Goal: Information Seeking & Learning: Check status

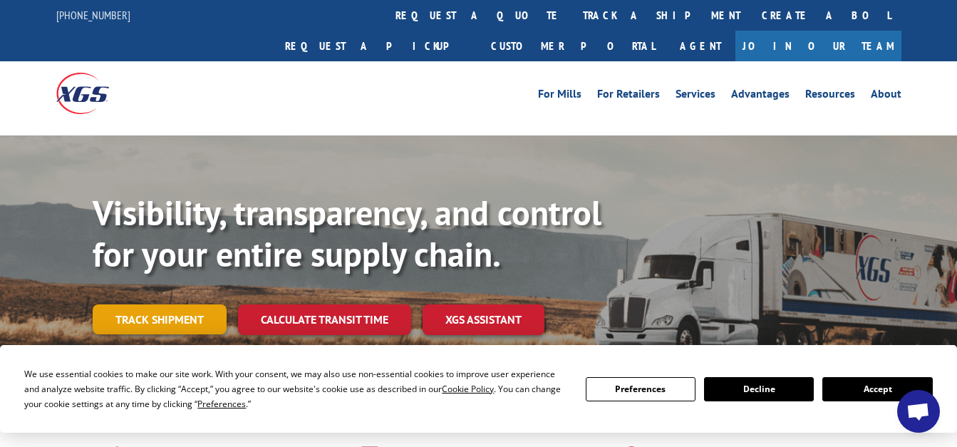
click at [146, 304] on link "Track shipment" at bounding box center [160, 319] width 134 height 30
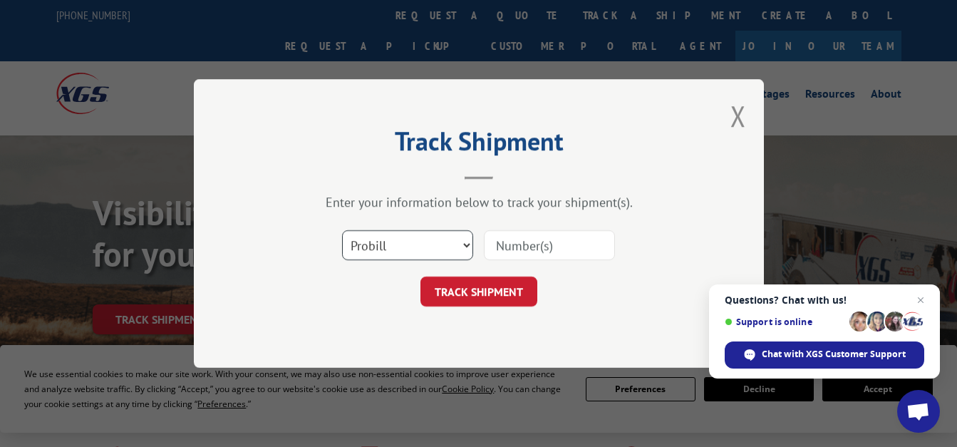
click at [421, 249] on select "Select category... Probill BOL PO" at bounding box center [407, 245] width 131 height 30
select select "bol"
click at [342, 230] on select "Select category... Probill BOL PO" at bounding box center [407, 245] width 131 height 30
click at [523, 250] on input at bounding box center [549, 245] width 131 height 30
paste input "511367"
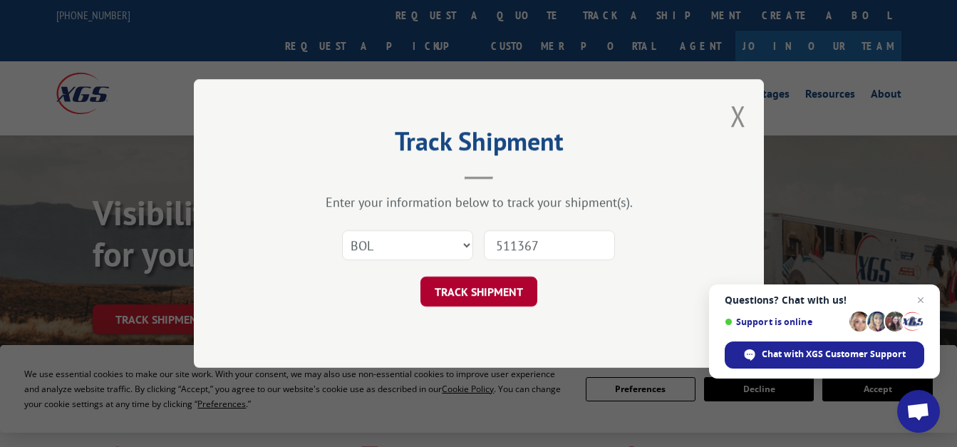
click at [512, 282] on button "TRACK SHIPMENT" at bounding box center [478, 292] width 117 height 30
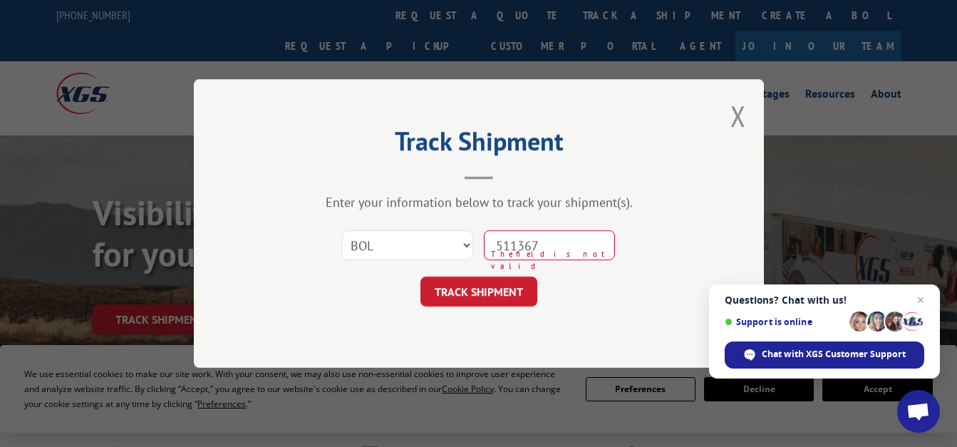
click at [526, 242] on input "511367" at bounding box center [549, 245] width 131 height 30
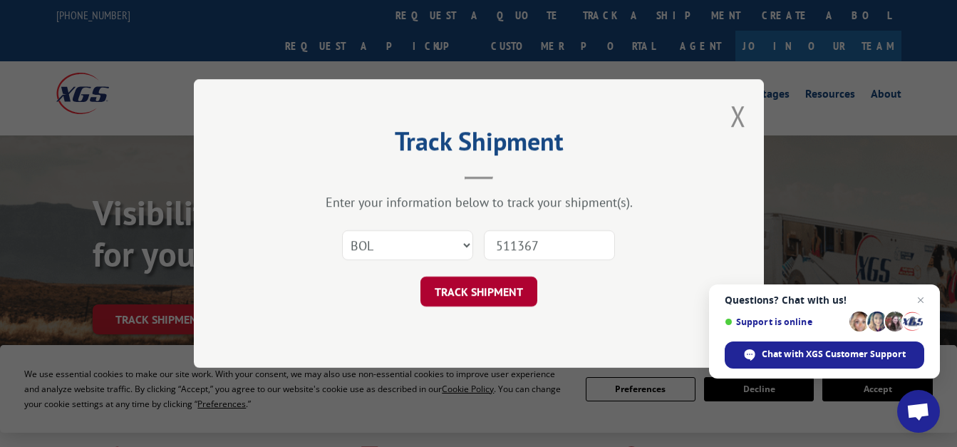
type input "511367"
click at [472, 297] on button "TRACK SHIPMENT" at bounding box center [478, 292] width 117 height 30
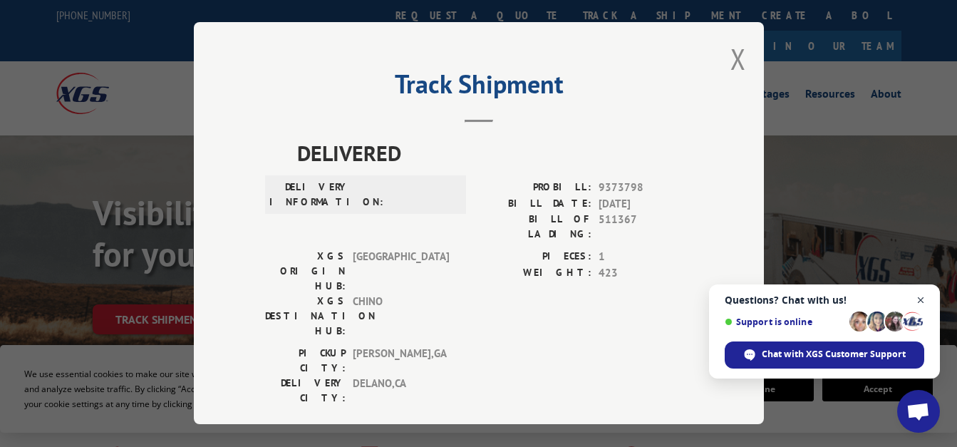
click at [922, 301] on span "Close chat" at bounding box center [921, 300] width 18 height 18
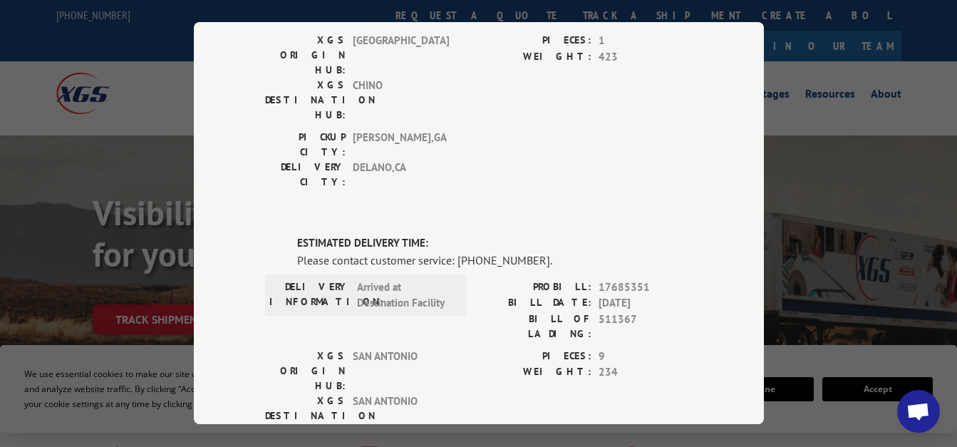
scroll to position [228, 0]
